Goal: Navigation & Orientation: Find specific page/section

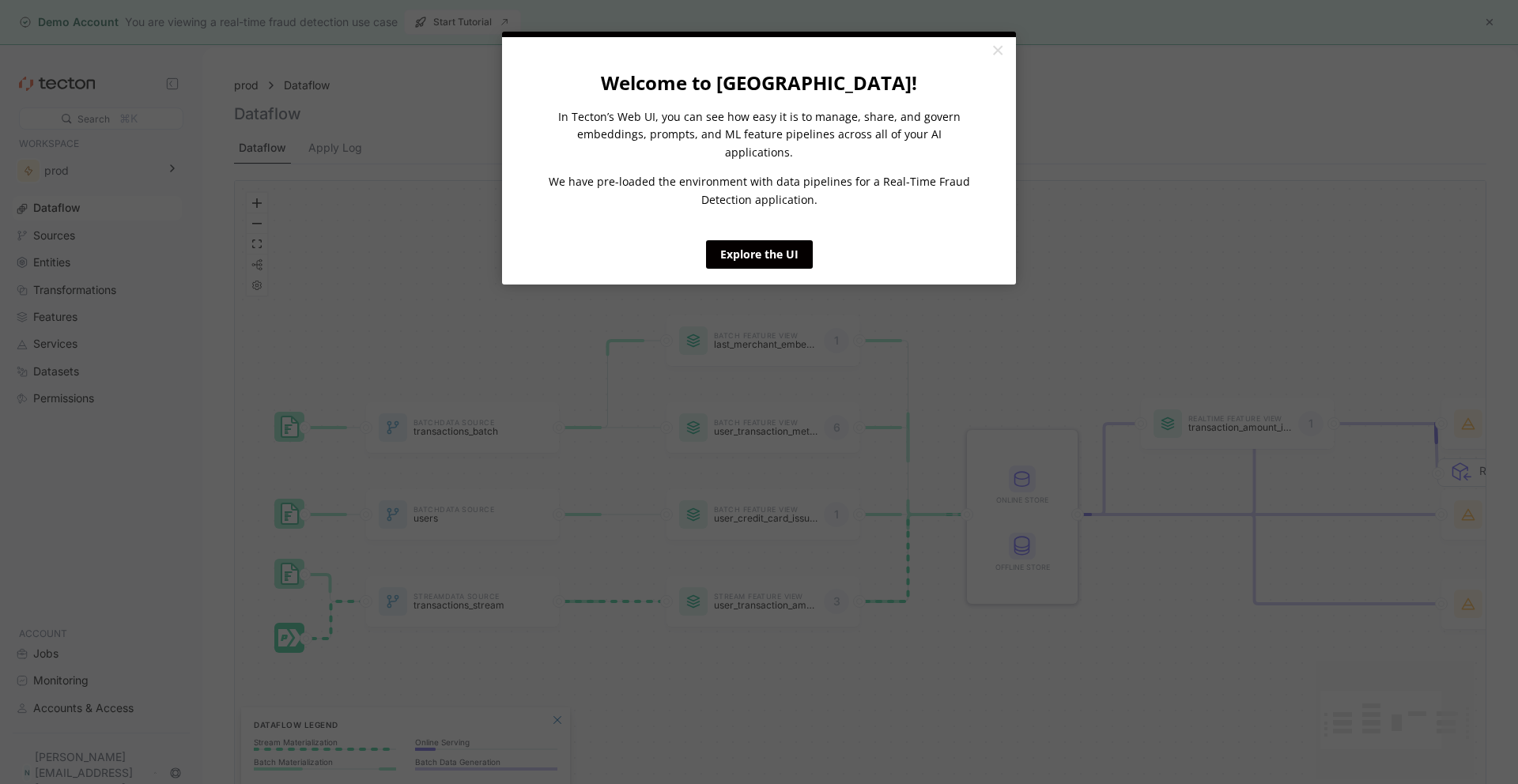
click cue "Welcome to Tecton! In Tecton’s Web UI, you can see how easy it is to manage, sh…"
click at [790, 240] on link "Explore the UI" at bounding box center [759, 255] width 107 height 29
click at [774, 240] on link "Explore the UI" at bounding box center [759, 255] width 107 height 29
